Goal: Transaction & Acquisition: Book appointment/travel/reservation

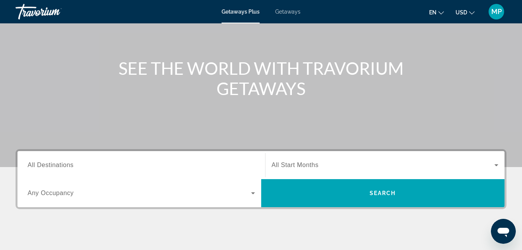
scroll to position [68, 0]
